Goal: Information Seeking & Learning: Check status

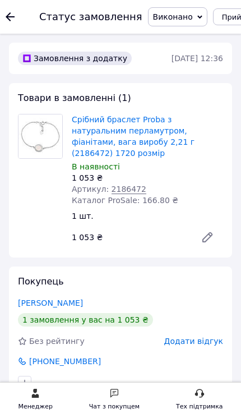
click at [13, 13] on icon at bounding box center [10, 16] width 9 height 9
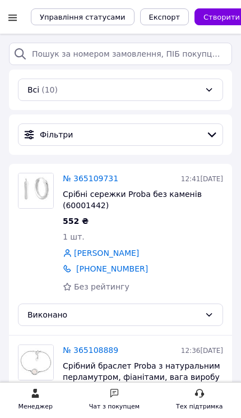
click at [14, 21] on div at bounding box center [13, 17] width 14 height 11
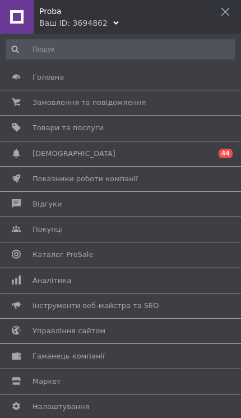
click at [97, 281] on span "Аналітика" at bounding box center [119, 281] width 172 height 10
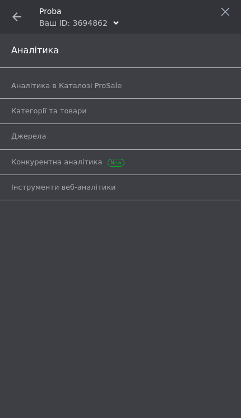
click at [136, 91] on link "Аналітика в Каталозі ProSale" at bounding box center [123, 85] width 225 height 19
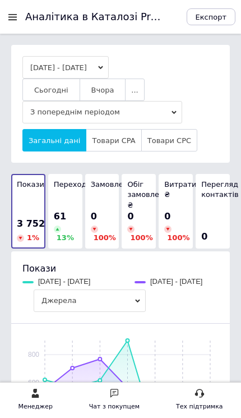
click at [56, 95] on button "Сьогодні" at bounding box center [51, 90] width 58 height 22
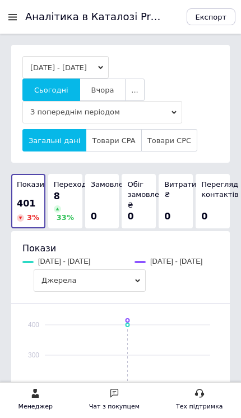
click at [107, 90] on span "Вчора" at bounding box center [103, 90] width 23 height 8
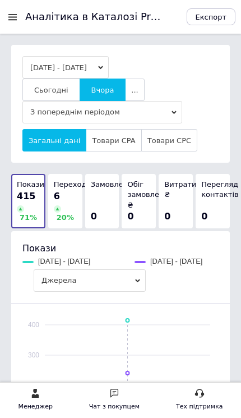
click at [58, 95] on button "Сьогодні" at bounding box center [51, 90] width 58 height 22
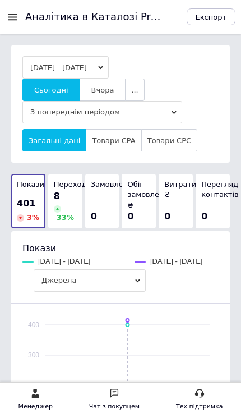
click at [98, 97] on button "Вчора" at bounding box center [103, 90] width 47 height 22
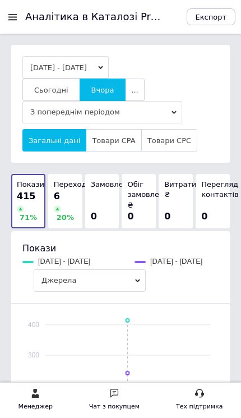
click at [24, 18] on div at bounding box center [16, 17] width 20 height 34
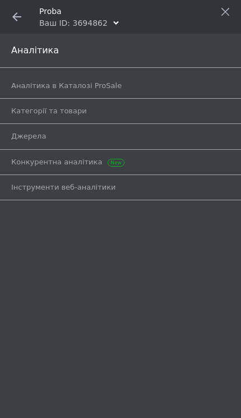
click at [16, 21] on span at bounding box center [17, 17] width 34 height 34
